Goal: Information Seeking & Learning: Check status

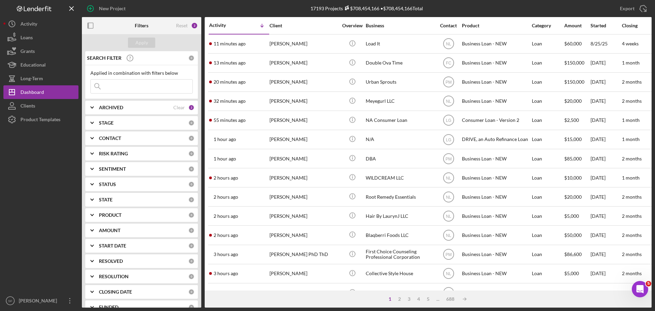
click at [105, 79] on div "Applied in combination with filters below Icon/Menu Close" at bounding box center [141, 81] width 102 height 23
click at [110, 86] on input at bounding box center [142, 86] width 102 height 14
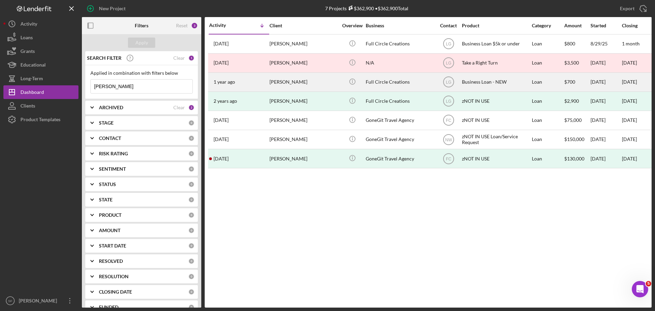
type input "[PERSON_NAME]"
click at [266, 78] on div "[DATE] [PERSON_NAME]" at bounding box center [239, 82] width 60 height 18
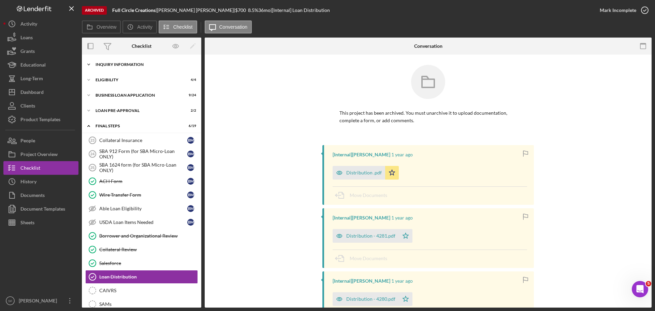
click at [101, 63] on div "INQUIRY INFORMATION" at bounding box center [143, 64] width 97 height 4
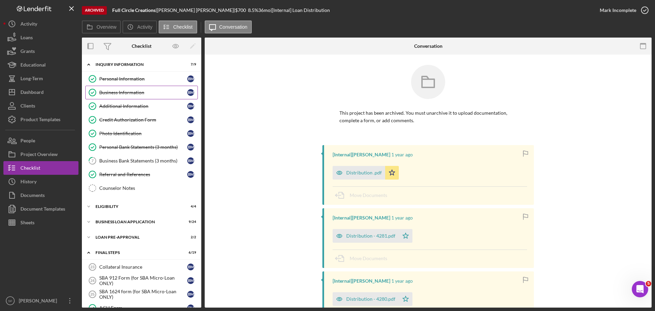
click at [113, 90] on div "Business Information" at bounding box center [143, 92] width 88 height 5
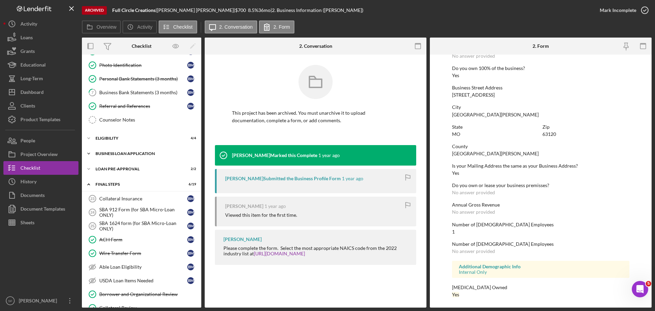
scroll to position [102, 0]
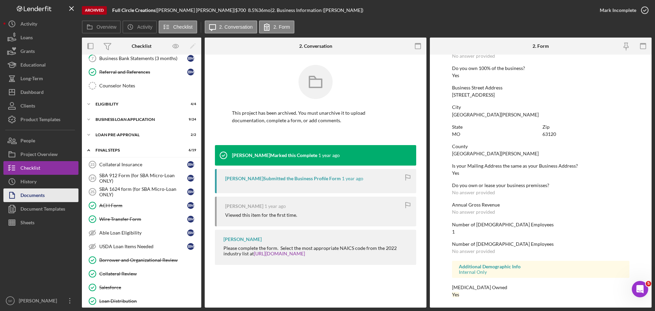
click at [40, 194] on div "Documents" at bounding box center [32, 195] width 24 height 15
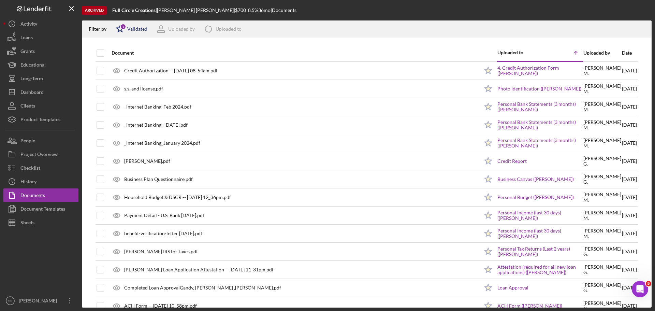
click at [135, 30] on div "Validated" at bounding box center [137, 28] width 20 height 5
click at [119, 67] on input "checkbox" at bounding box center [119, 65] width 7 height 7
checkbox input "true"
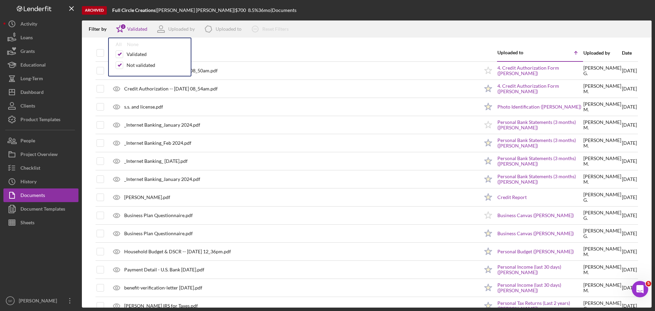
click at [417, 28] on div "Filter by Icon/Star 2 Validated All None Validated Not validated Uploaded by Ic…" at bounding box center [366, 28] width 569 height 17
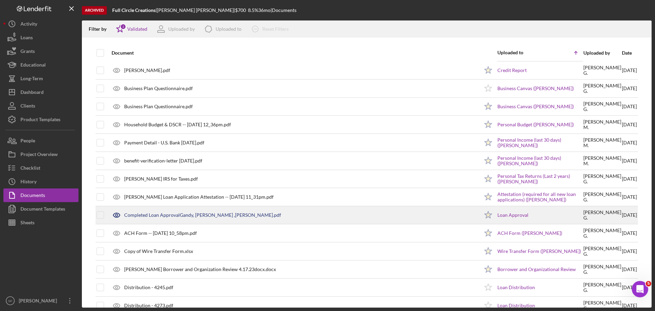
scroll to position [93, 0]
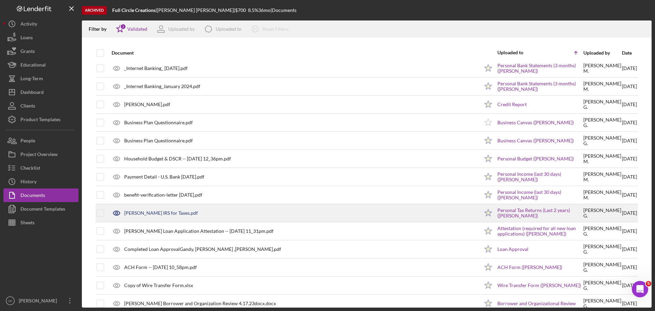
click at [177, 210] on div "[PERSON_NAME] IRS for Taxes.pdf" at bounding box center [161, 212] width 74 height 5
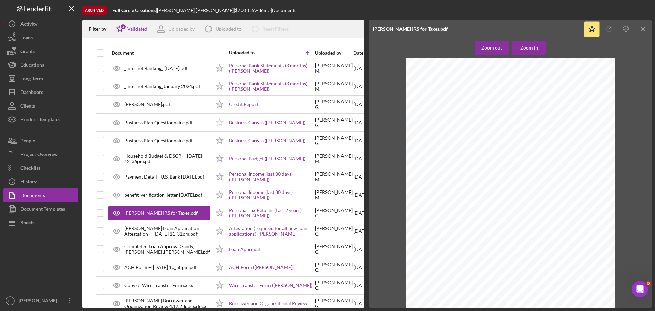
scroll to position [0, 0]
click at [641, 30] on icon "Icon/Menu Close" at bounding box center [642, 28] width 15 height 15
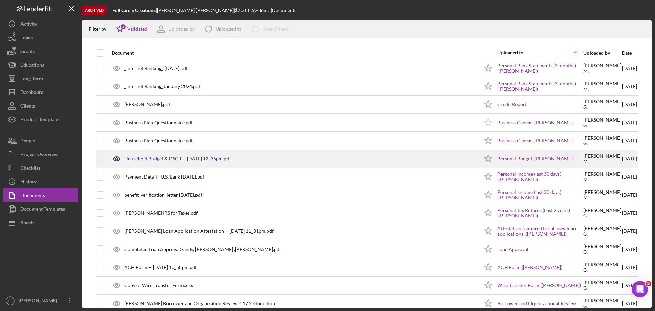
scroll to position [59, 0]
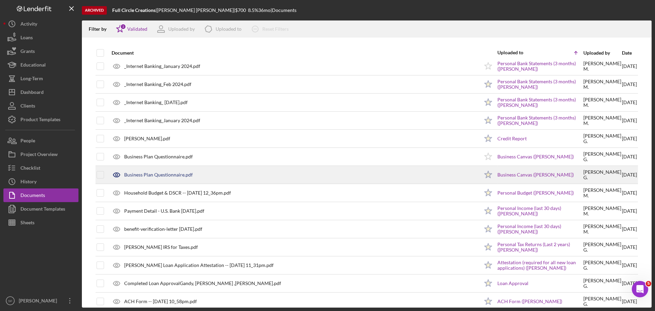
click at [155, 172] on div "Business Plan Questionnaire.pdf" at bounding box center [158, 174] width 69 height 5
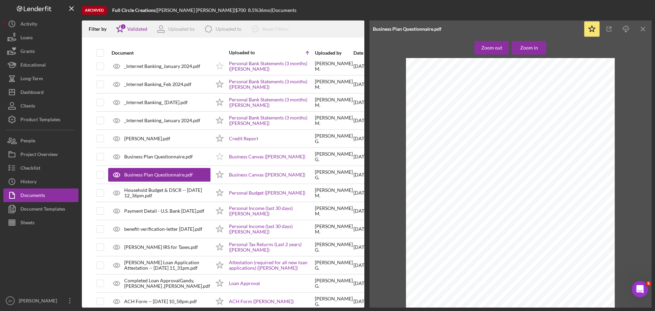
scroll to position [0, 0]
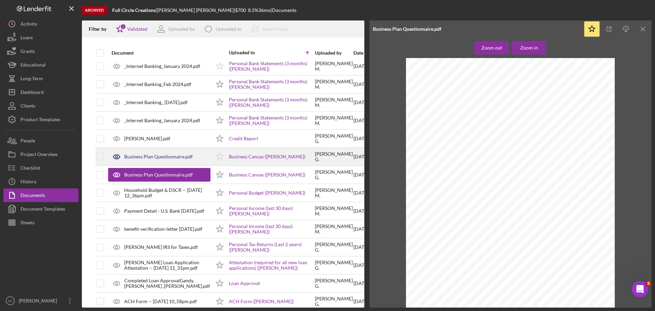
click at [142, 153] on div "Business Plan Questionnaire.pdf" at bounding box center [159, 156] width 102 height 17
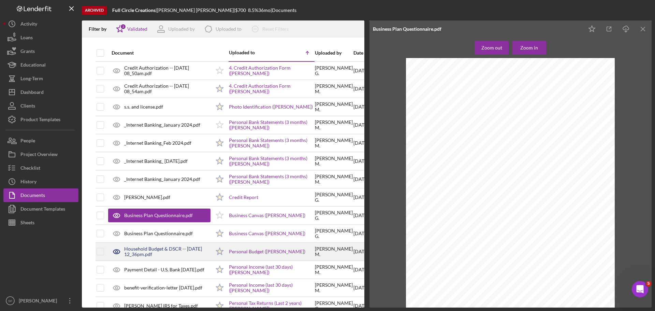
scroll to position [68, 0]
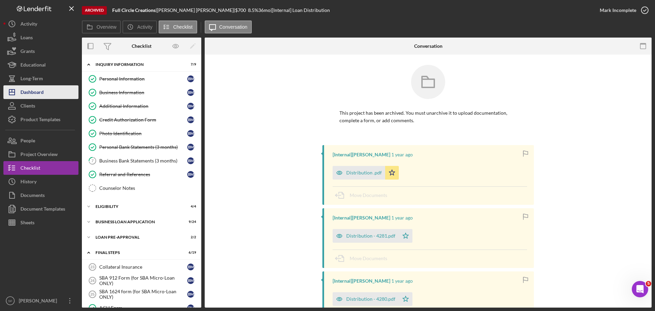
click at [34, 95] on div "Dashboard" at bounding box center [31, 92] width 23 height 15
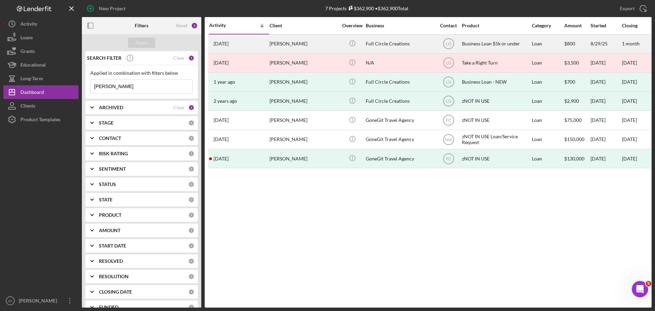
click at [276, 40] on div "[PERSON_NAME]" at bounding box center [303, 44] width 68 height 18
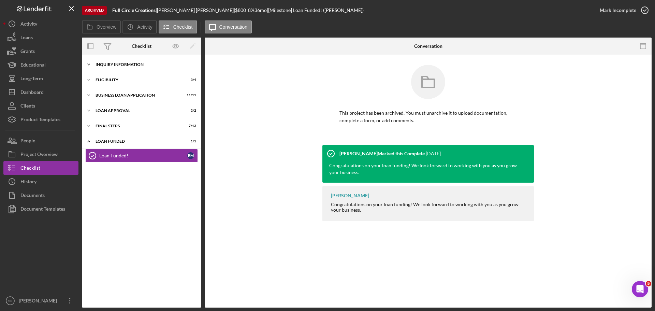
click at [113, 62] on div "Icon/Expander INQUIRY INFORMATION 4 / 11" at bounding box center [141, 65] width 119 height 14
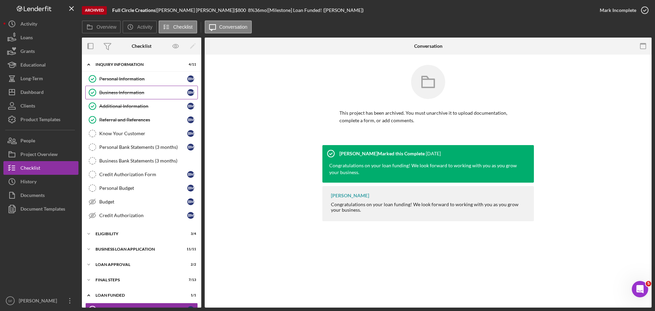
click at [114, 92] on div "Business Information" at bounding box center [143, 92] width 88 height 5
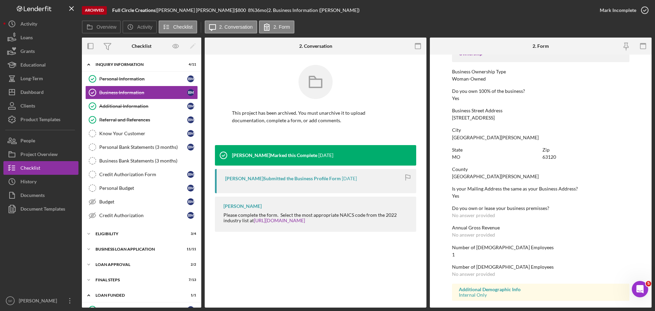
scroll to position [262, 0]
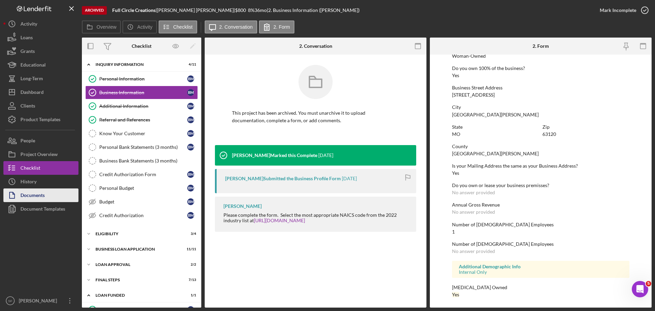
click at [43, 199] on div "Documents" at bounding box center [32, 195] width 24 height 15
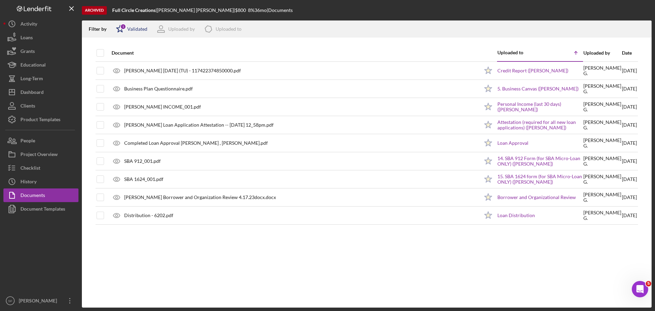
click at [123, 33] on icon "Icon/Star" at bounding box center [119, 28] width 17 height 17
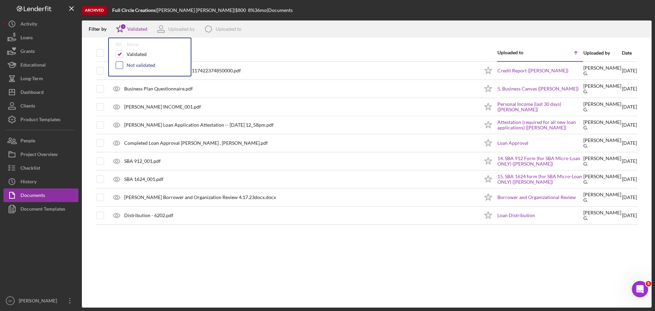
click at [122, 65] on input "checkbox" at bounding box center [119, 65] width 7 height 7
checkbox input "true"
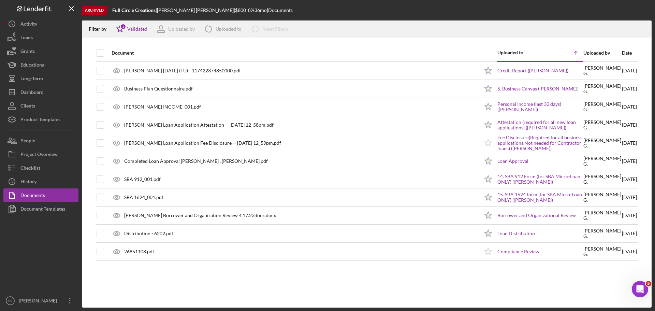
click at [344, 26] on div "Filter by Icon/Star 2 Validated Uploaded by Icon/Product Uploaded to Icon/Clear…" at bounding box center [366, 28] width 569 height 17
click at [32, 92] on div "Dashboard" at bounding box center [31, 92] width 23 height 15
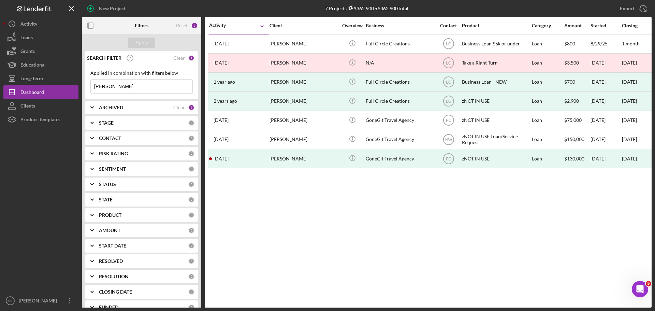
drag, startPoint x: 113, startPoint y: 85, endPoint x: 90, endPoint y: 80, distance: 23.2
click at [90, 80] on div "Applied in combination with filters below [PERSON_NAME] Icon/Menu Close" at bounding box center [141, 82] width 113 height 34
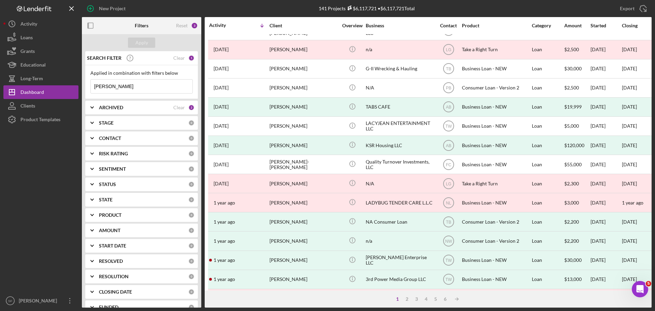
scroll to position [231, 0]
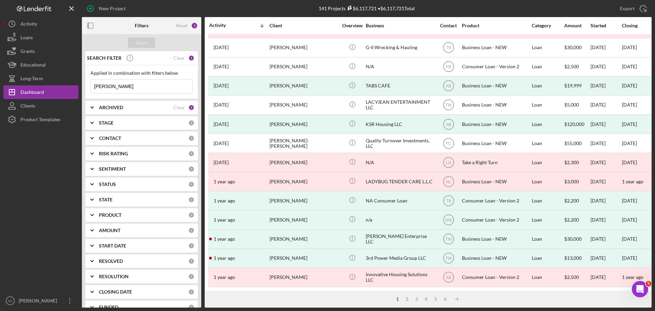
drag, startPoint x: 118, startPoint y: 85, endPoint x: 99, endPoint y: 57, distance: 34.0
click at [92, 81] on input "[PERSON_NAME]" at bounding box center [142, 86] width 102 height 14
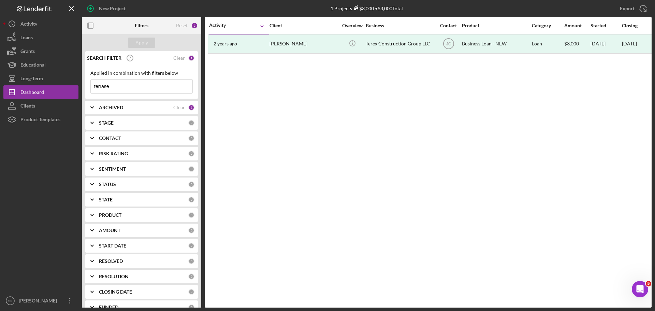
scroll to position [0, 0]
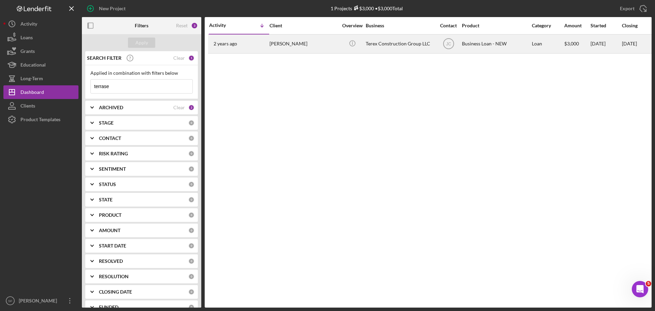
type input "terrase"
click at [246, 43] on div "[DATE] [PERSON_NAME]" at bounding box center [239, 44] width 60 height 18
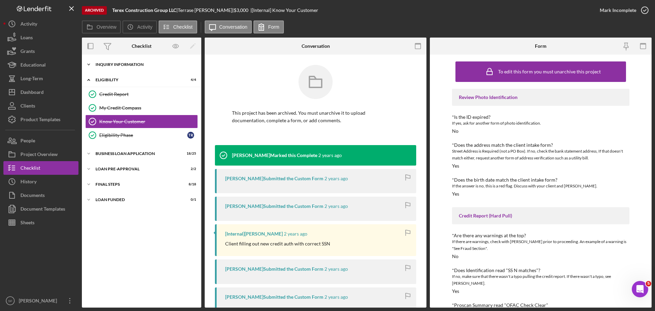
click at [102, 63] on div "INQUIRY INFORMATION" at bounding box center [143, 64] width 97 height 4
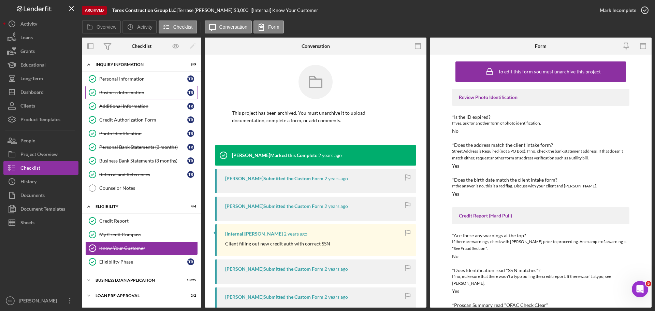
click at [115, 88] on link "Business Information Business Information T R" at bounding box center [141, 93] width 113 height 14
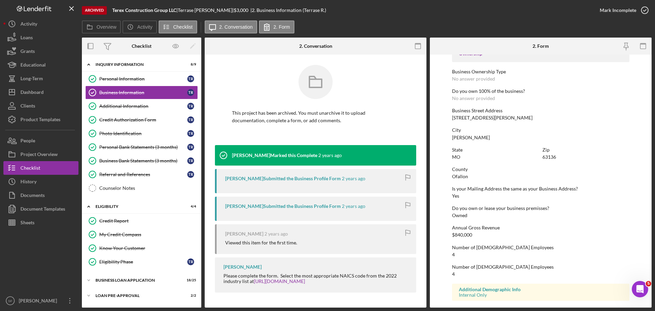
scroll to position [262, 0]
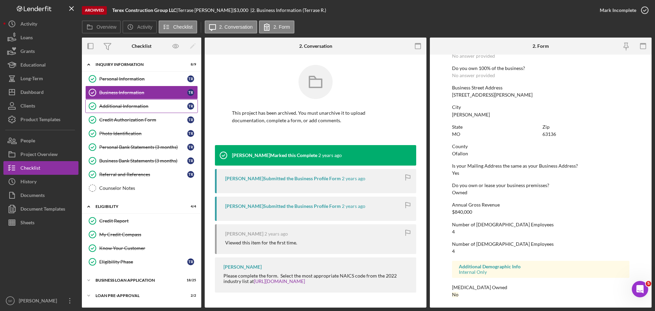
click at [125, 107] on div "Additional Information" at bounding box center [143, 105] width 88 height 5
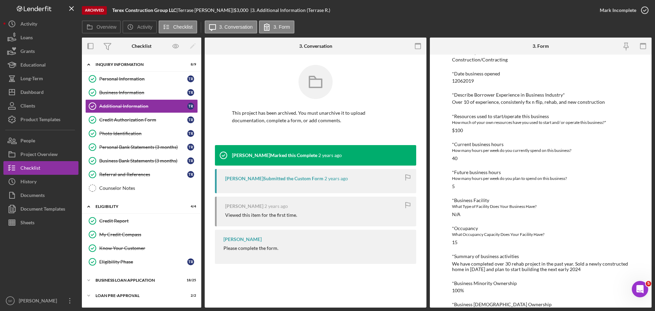
scroll to position [222, 0]
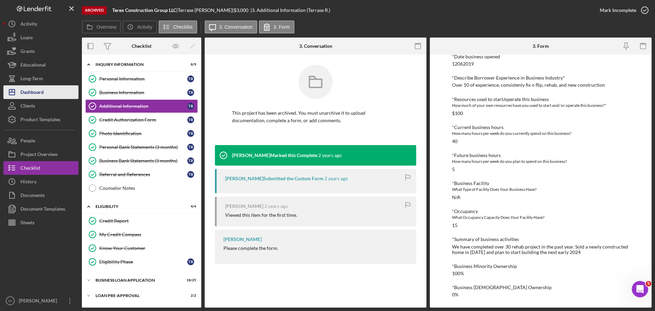
click at [35, 89] on div "Dashboard" at bounding box center [31, 92] width 23 height 15
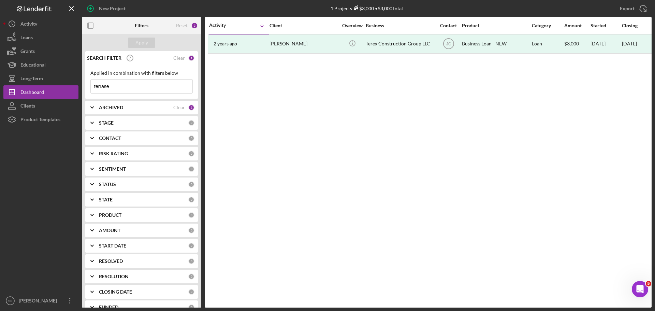
drag, startPoint x: 114, startPoint y: 87, endPoint x: 89, endPoint y: 86, distance: 24.9
click at [89, 86] on div "Applied in combination with filters below terrase Icon/Menu Close" at bounding box center [141, 82] width 113 height 34
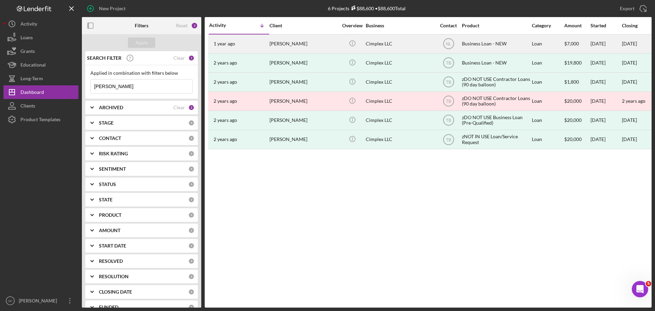
type input "[PERSON_NAME]"
click at [247, 49] on div "[DATE] [PERSON_NAME]" at bounding box center [239, 44] width 60 height 18
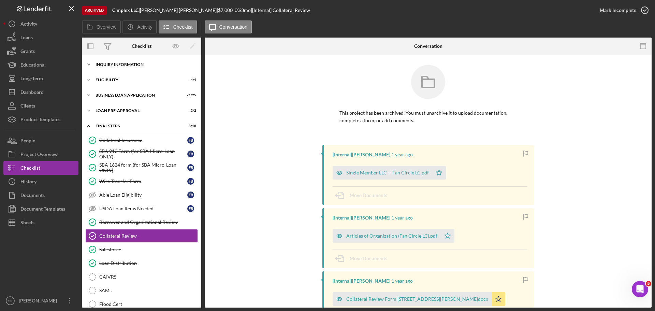
click at [137, 61] on div "Icon/Expander INQUIRY INFORMATION 9 / 9" at bounding box center [141, 65] width 119 height 14
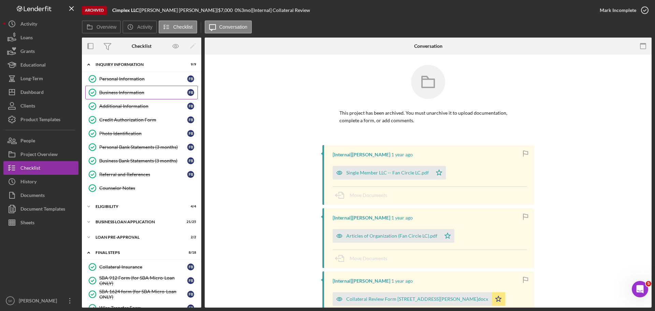
click at [114, 91] on div "Business Information" at bounding box center [143, 92] width 88 height 5
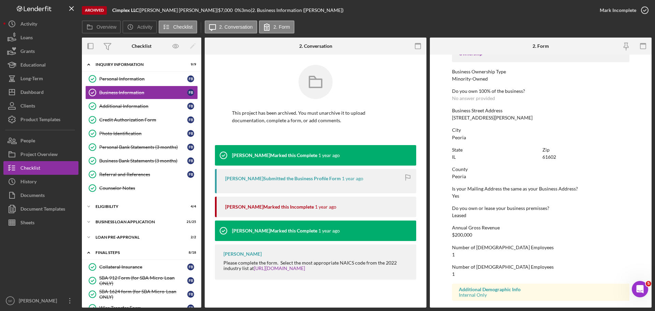
scroll to position [262, 0]
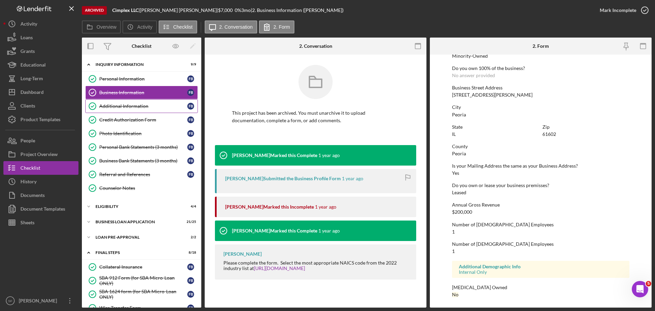
click at [114, 107] on div "Additional Information" at bounding box center [143, 105] width 88 height 5
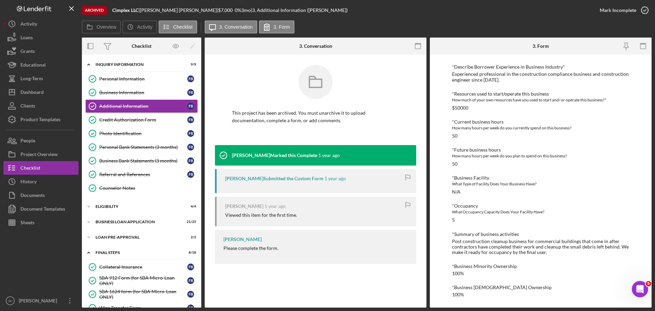
scroll to position [198, 0]
